Goal: Find specific page/section: Find specific page/section

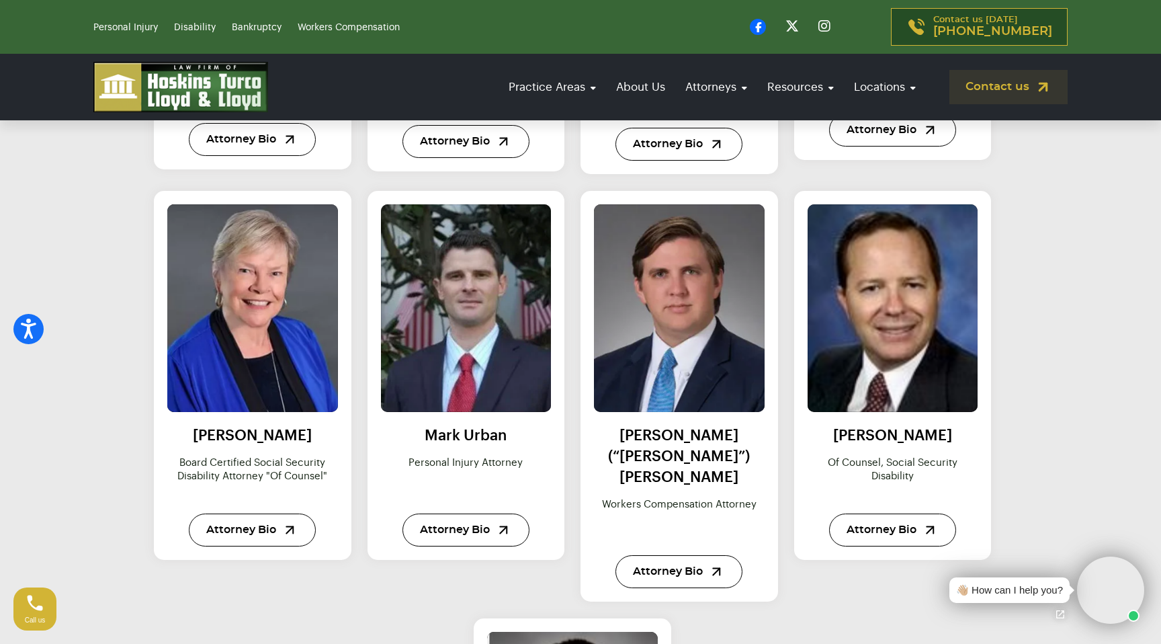
scroll to position [1342, 0]
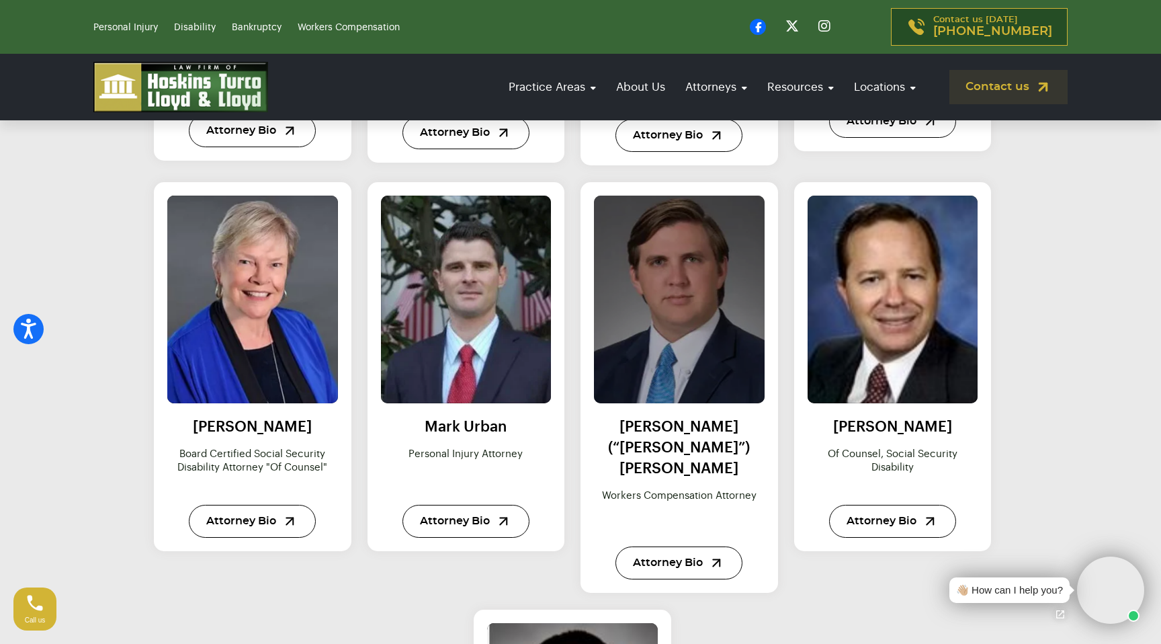
click at [692, 286] on img at bounding box center [679, 299] width 188 height 229
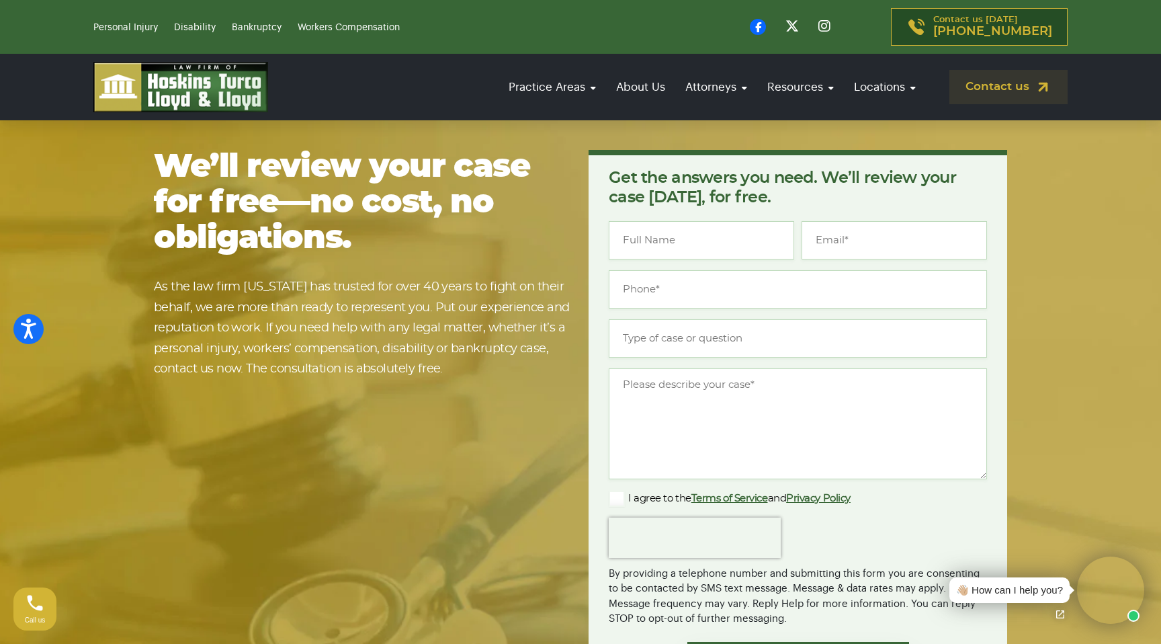
scroll to position [1342, 0]
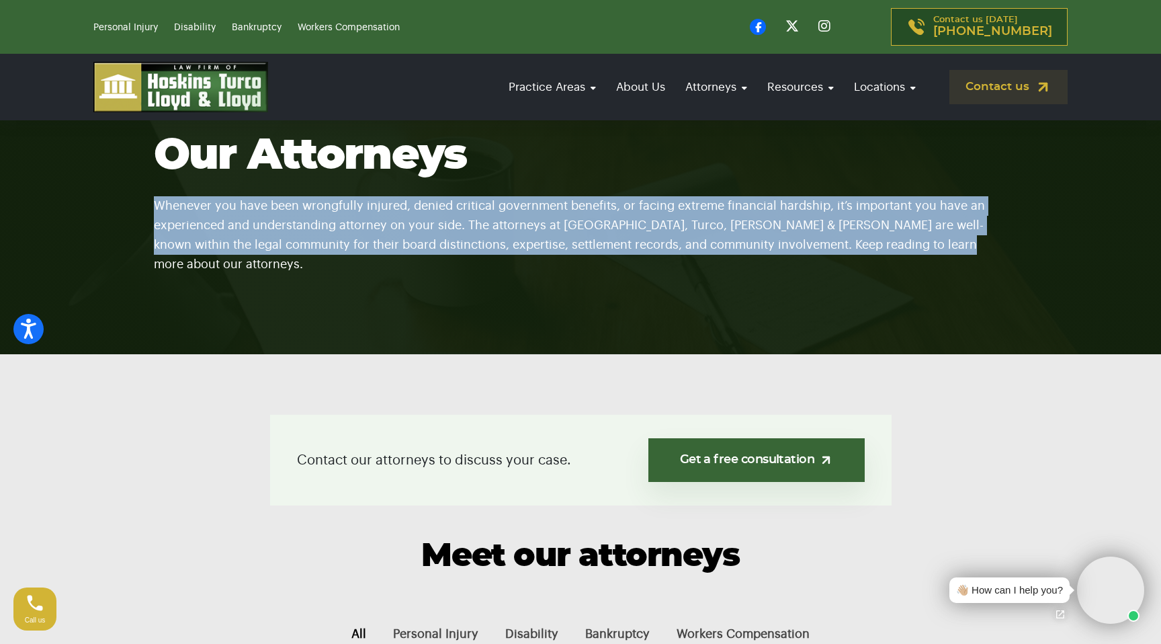
click at [561, 247] on section "Our Attorneys Whenever you have been wrongfully injured, denied critical govern…" at bounding box center [580, 203] width 1161 height 302
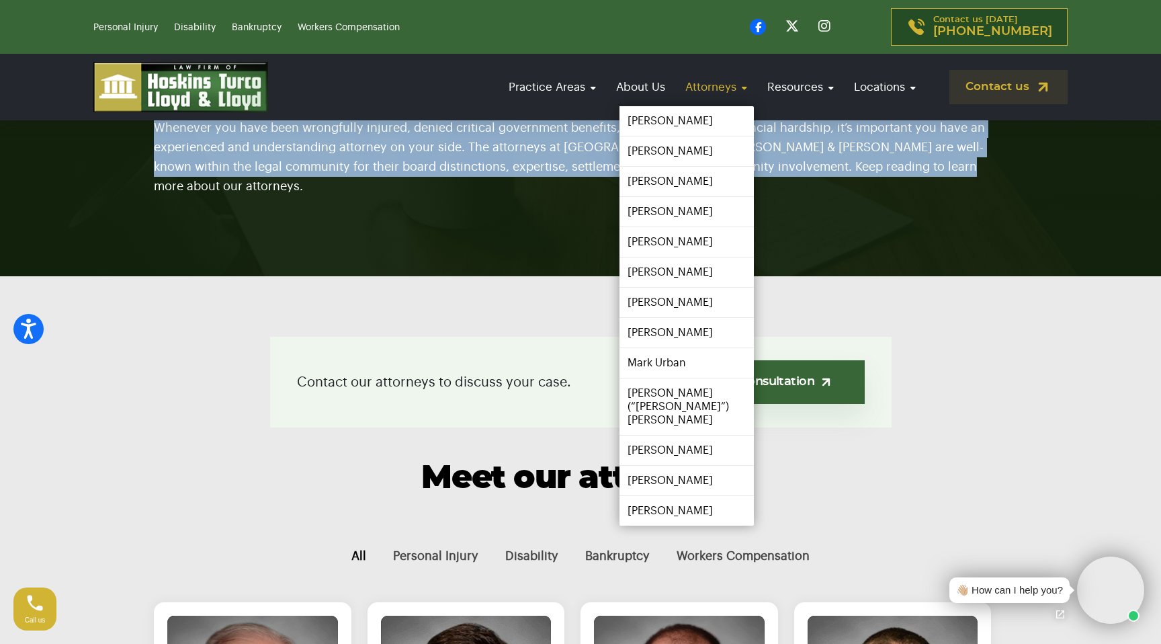
scroll to position [145, 0]
